Goal: Task Accomplishment & Management: Use online tool/utility

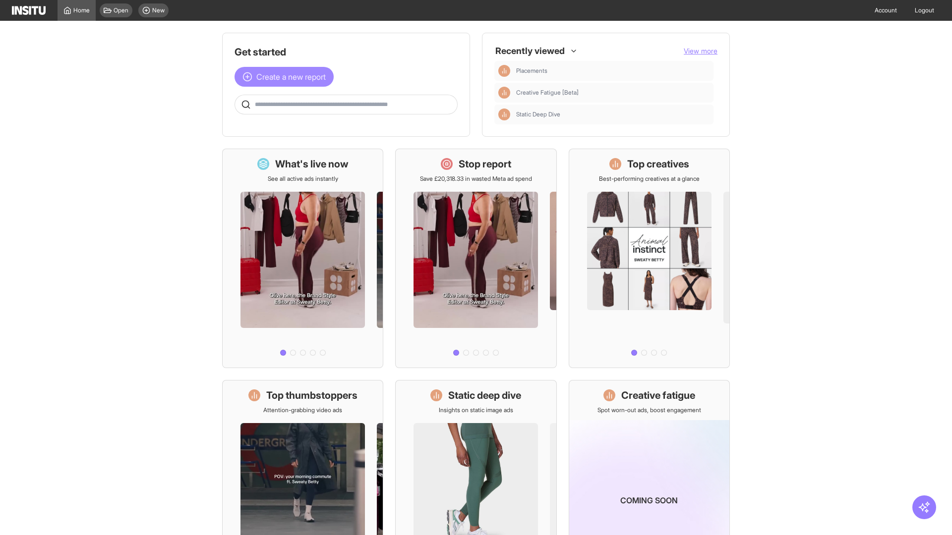
click at [287, 77] on span "Create a new report" at bounding box center [290, 77] width 69 height 12
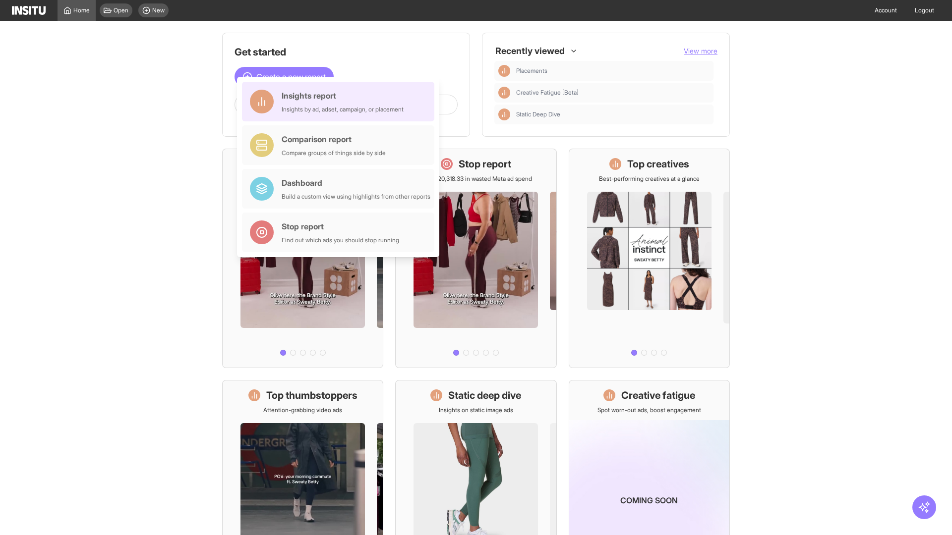
click at [341, 102] on div "Insights report Insights by ad, adset, campaign, or placement" at bounding box center [343, 102] width 122 height 24
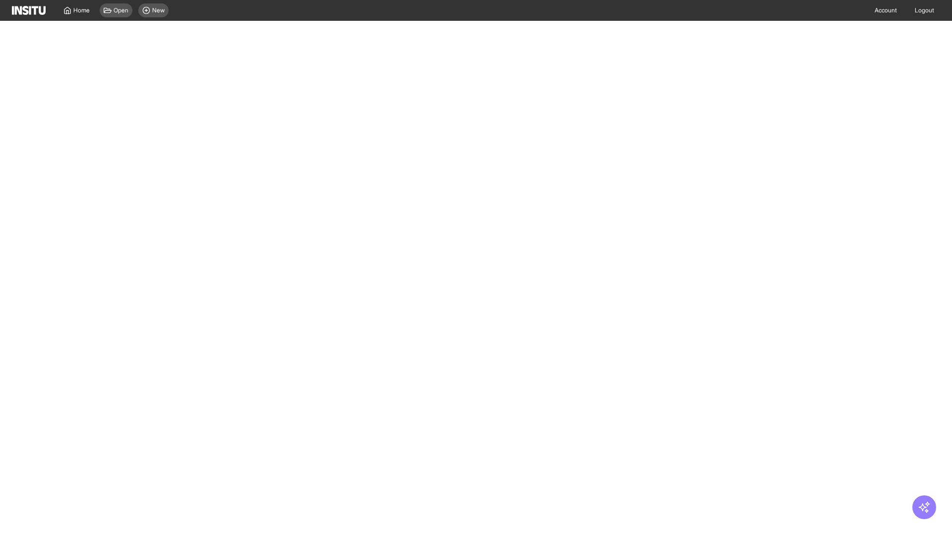
select select "**"
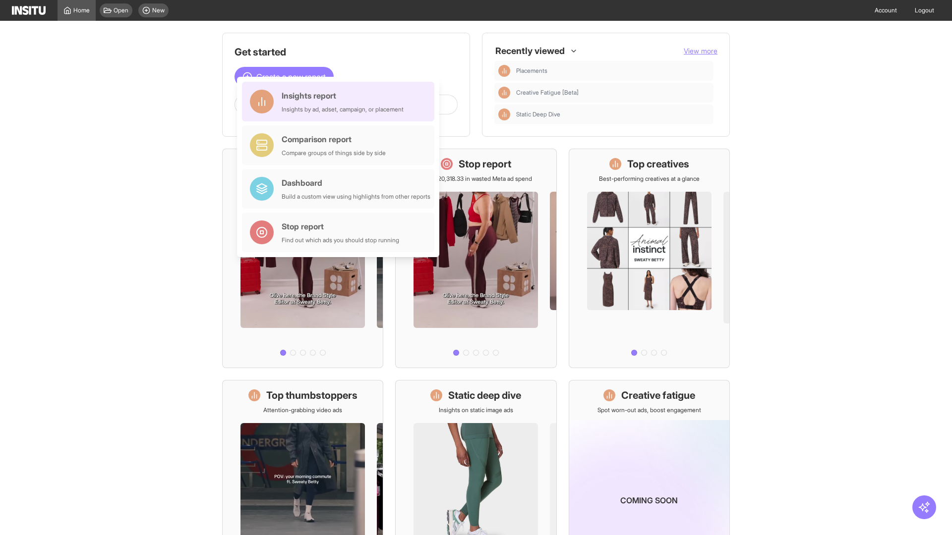
click at [341, 102] on div "Insights report Insights by ad, adset, campaign, or placement" at bounding box center [343, 102] width 122 height 24
